Goal: Transaction & Acquisition: Purchase product/service

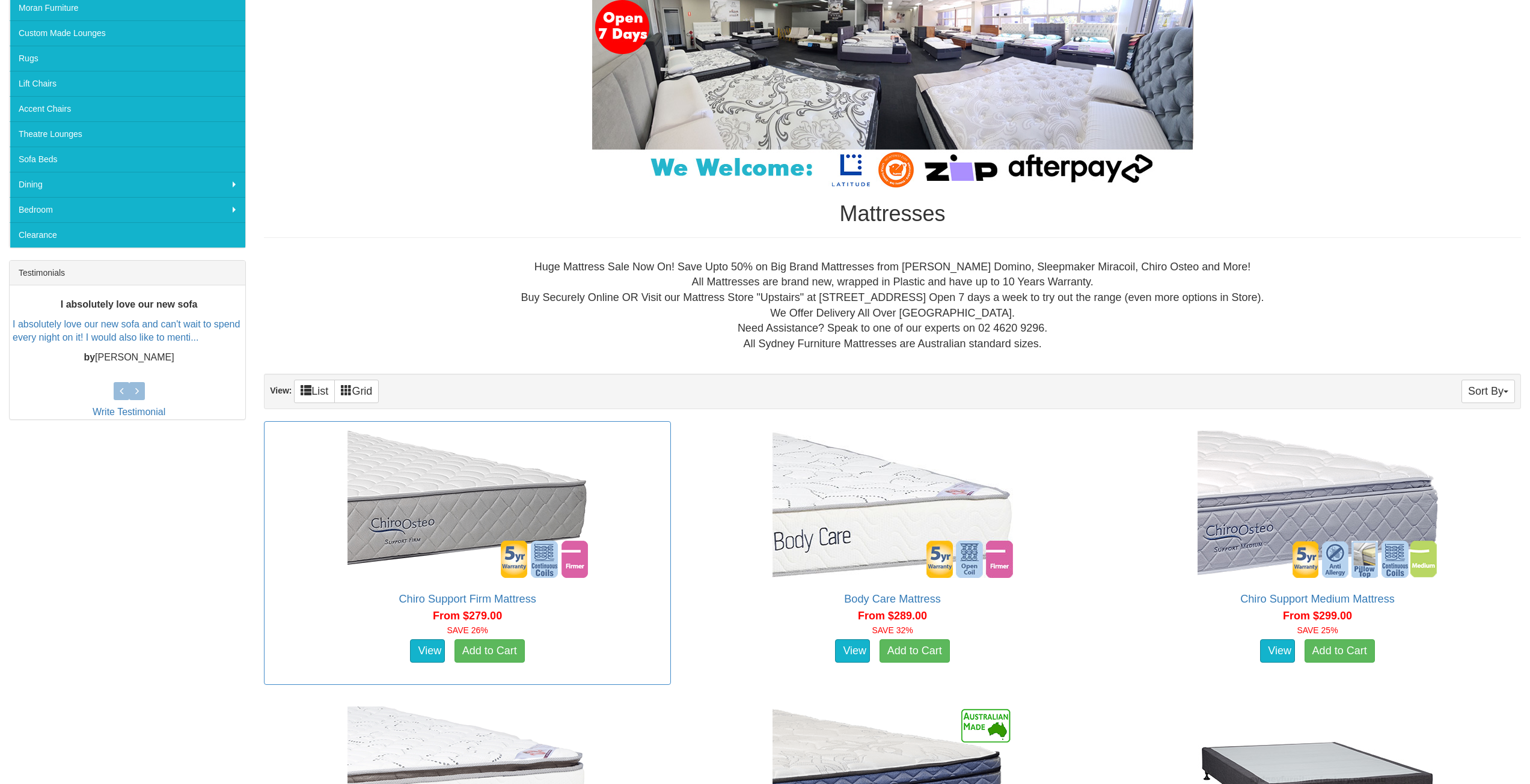
scroll to position [301, 0]
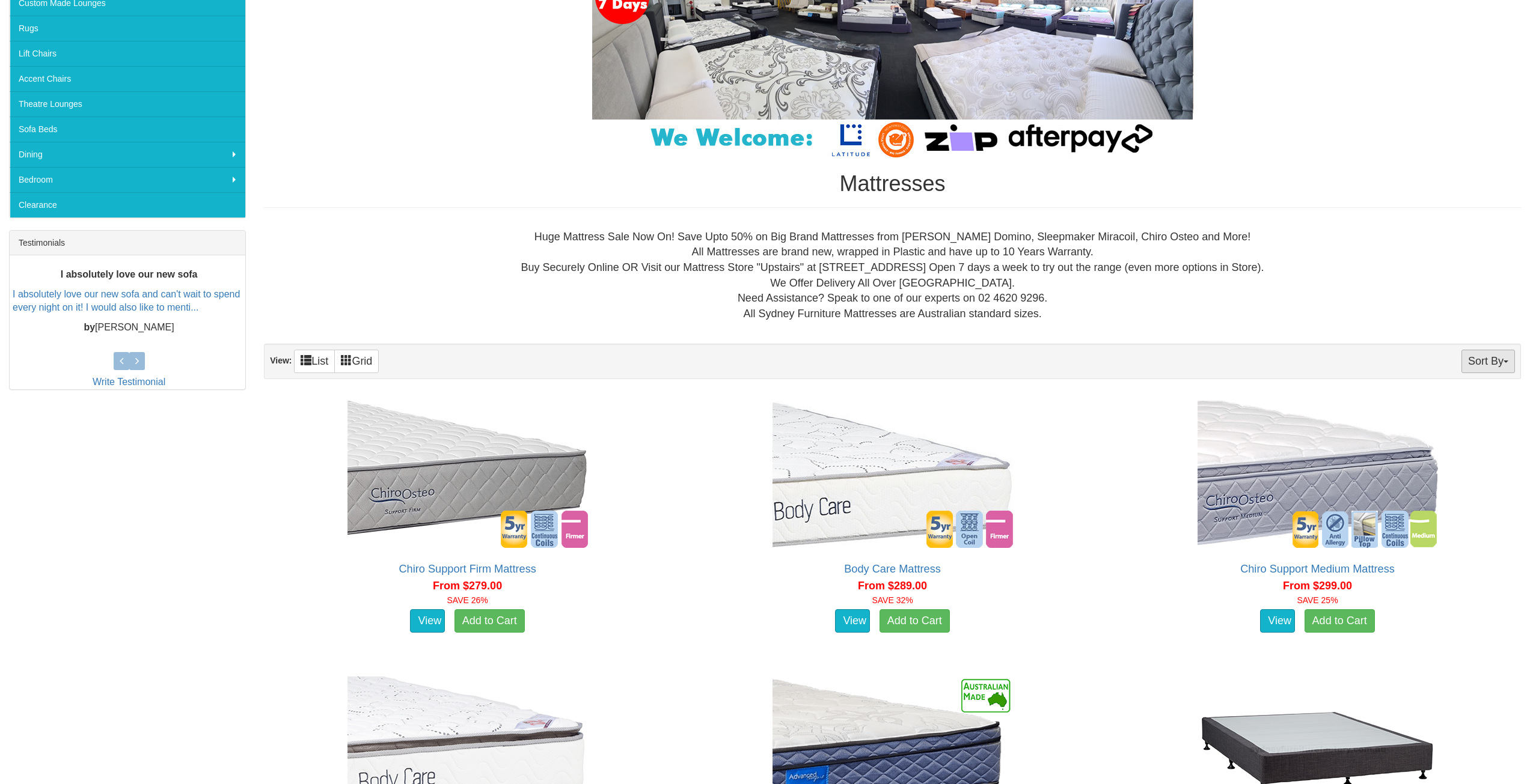
click at [1484, 363] on button "Sort By" at bounding box center [1487, 361] width 53 height 24
click at [1449, 398] on link "Price+" at bounding box center [1466, 401] width 95 height 16
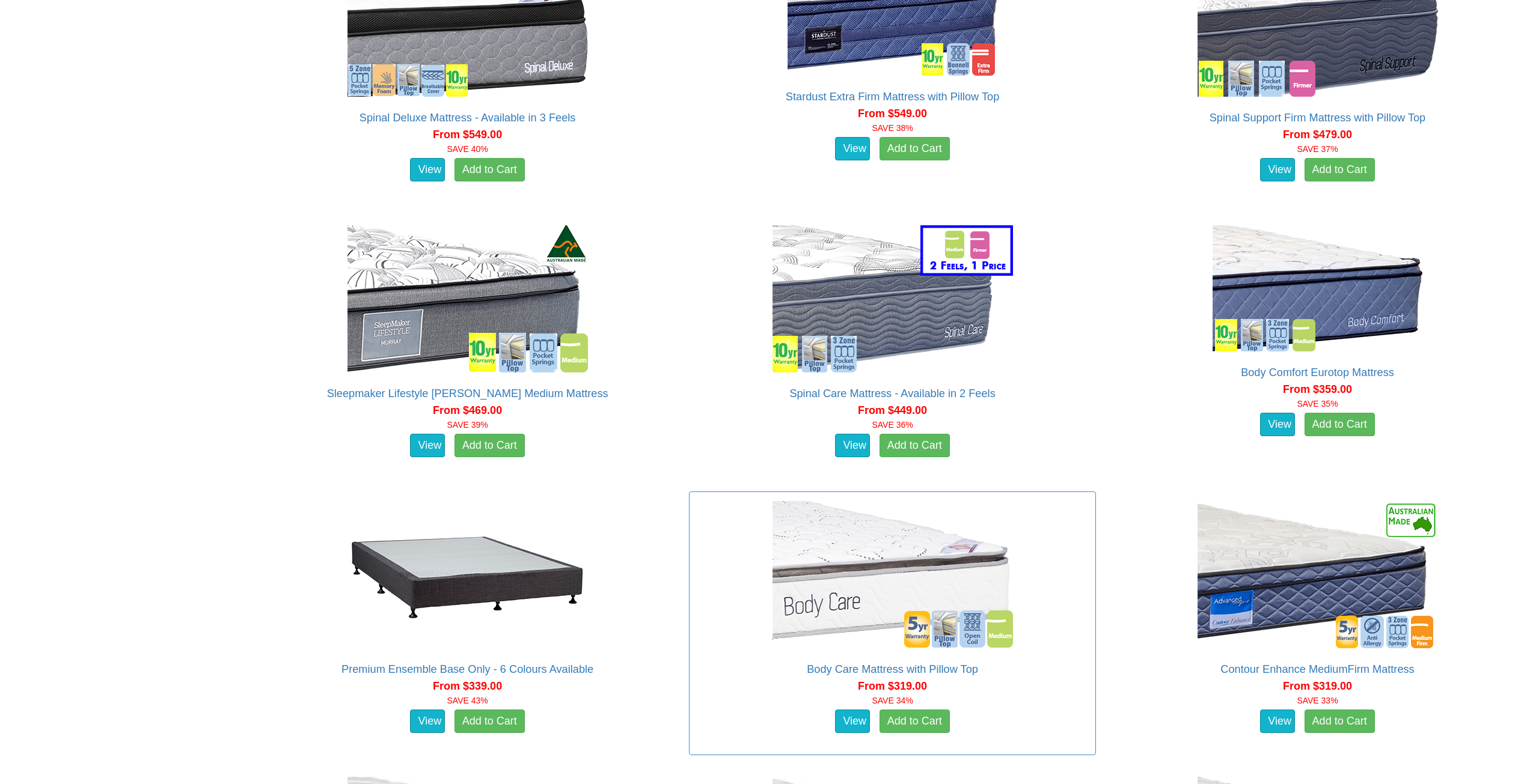
scroll to position [1743, 0]
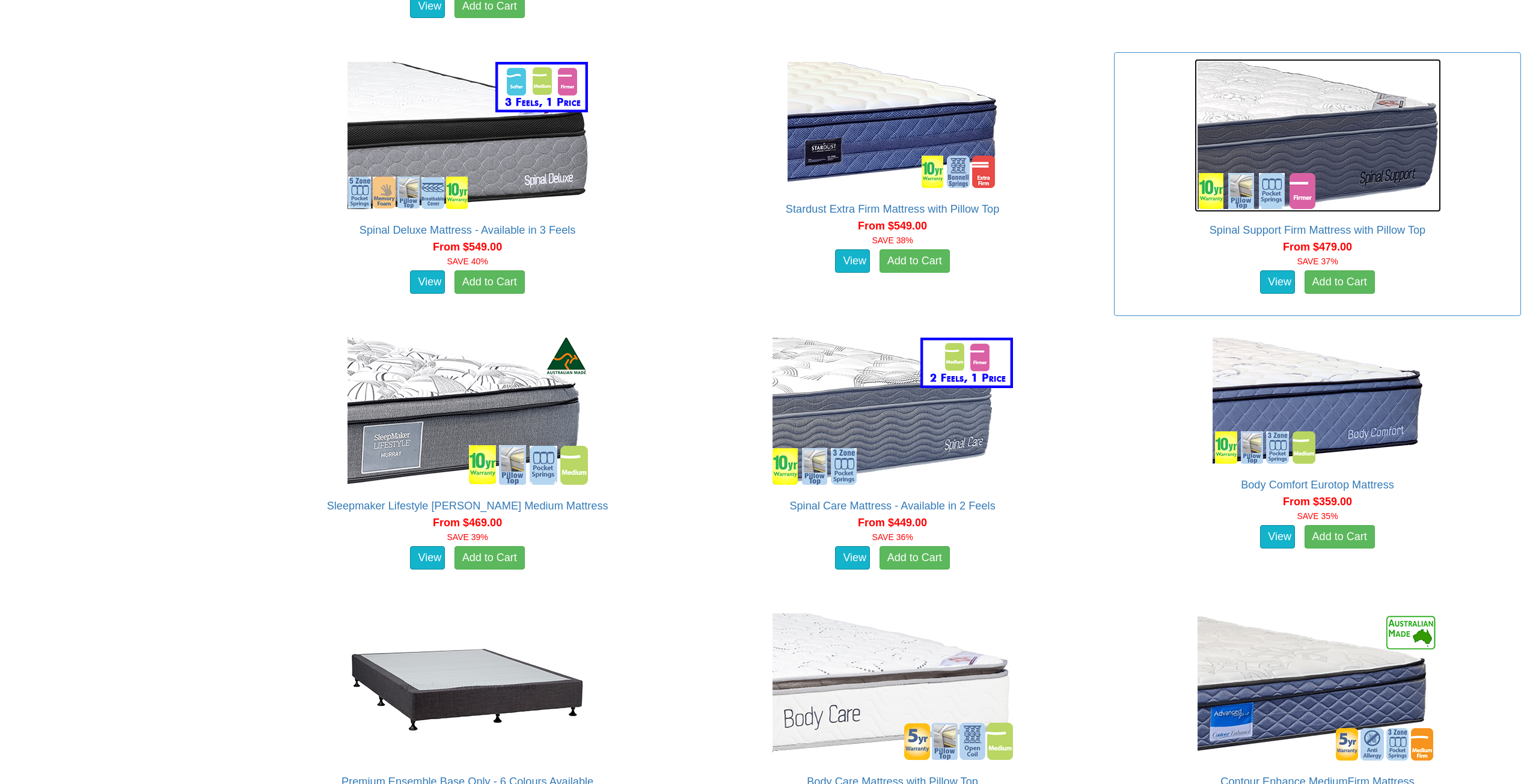
click at [1396, 171] on img at bounding box center [1318, 135] width 247 height 153
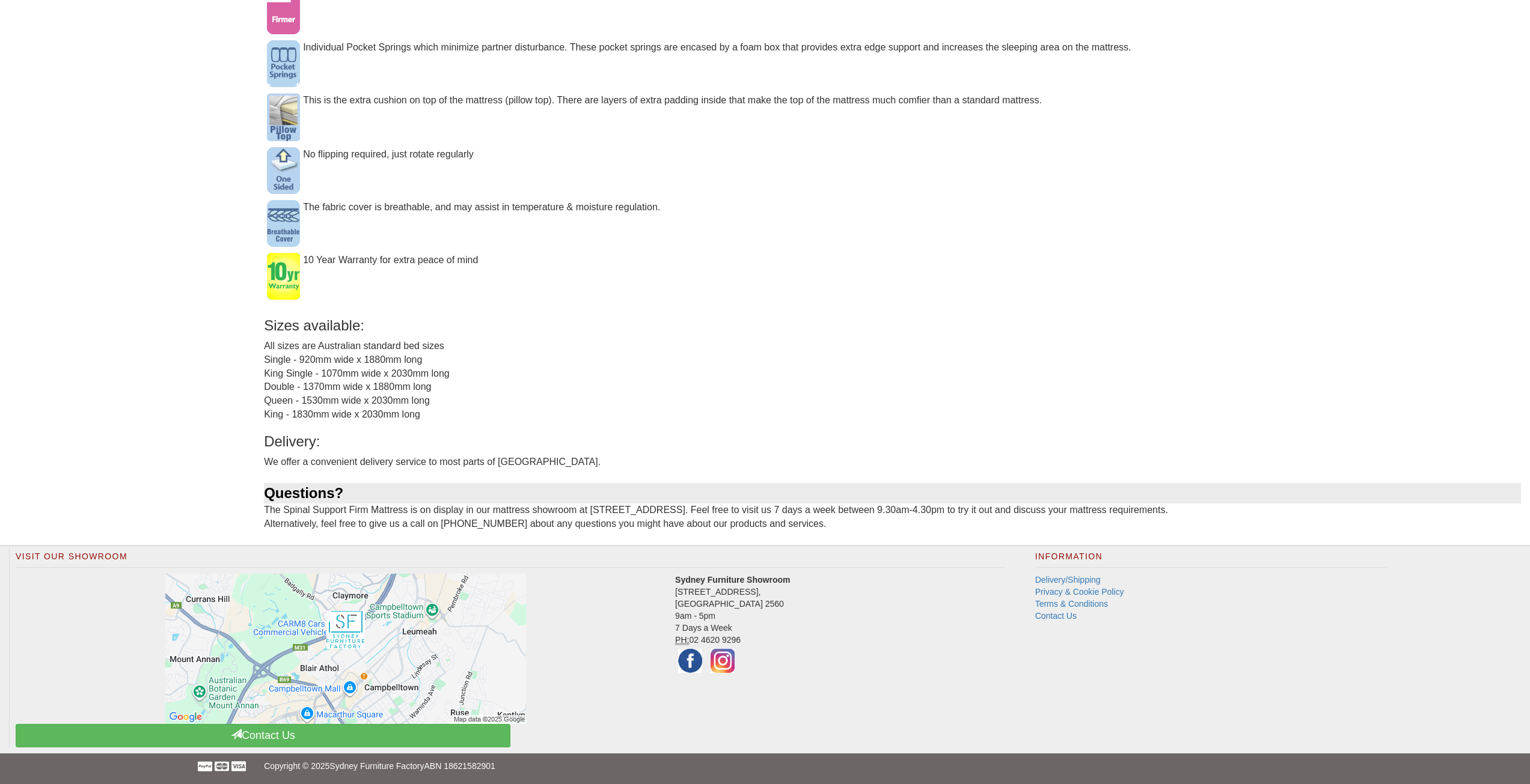
scroll to position [881, 0]
